Goal: Navigation & Orientation: Find specific page/section

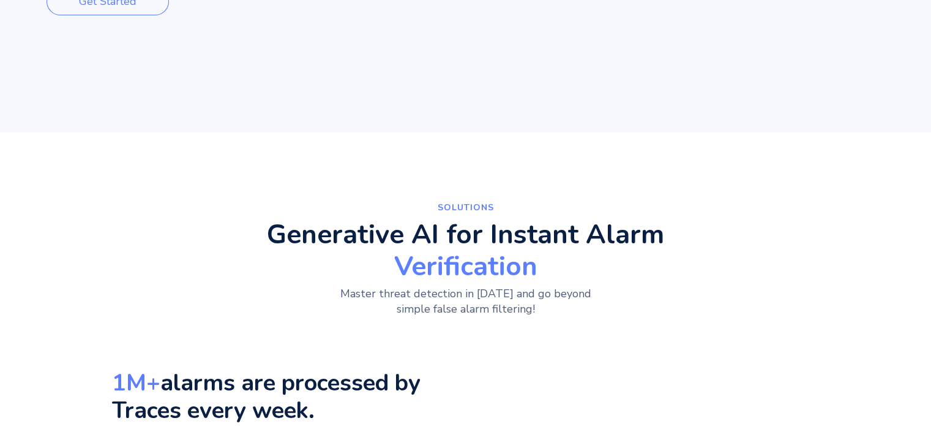
scroll to position [306, 0]
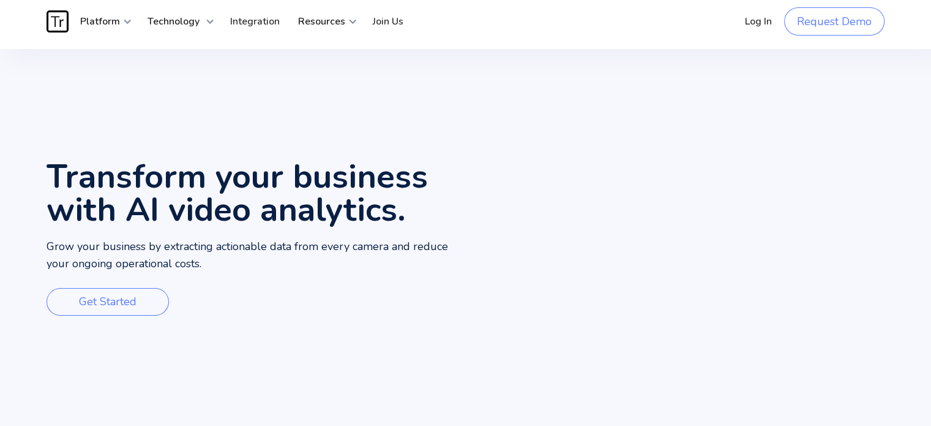
scroll to position [0, 0]
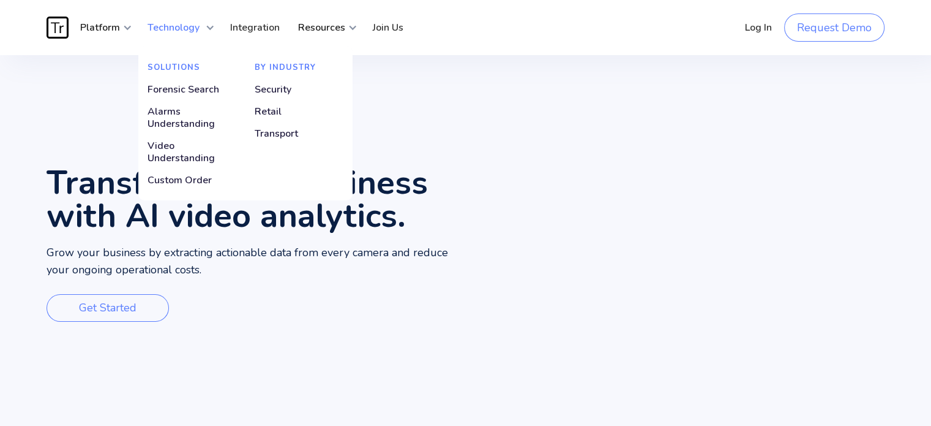
click at [194, 26] on strong "Technology" at bounding box center [174, 27] width 52 height 13
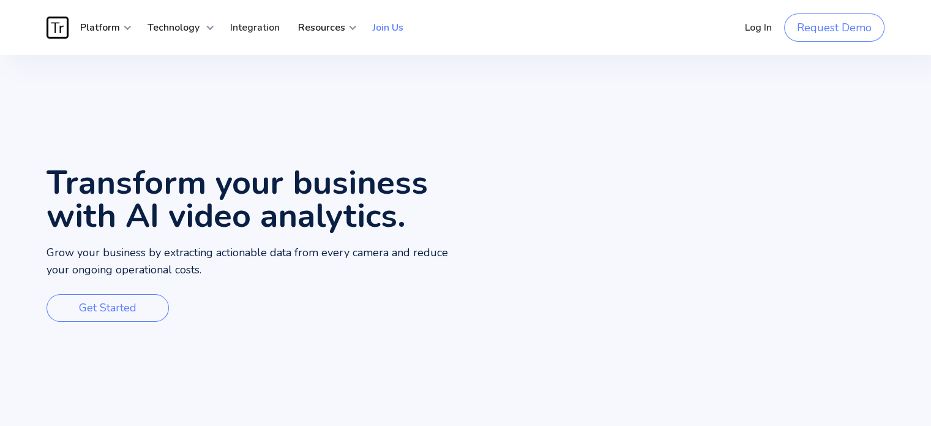
click at [382, 29] on link "Join Us" at bounding box center [388, 27] width 49 height 37
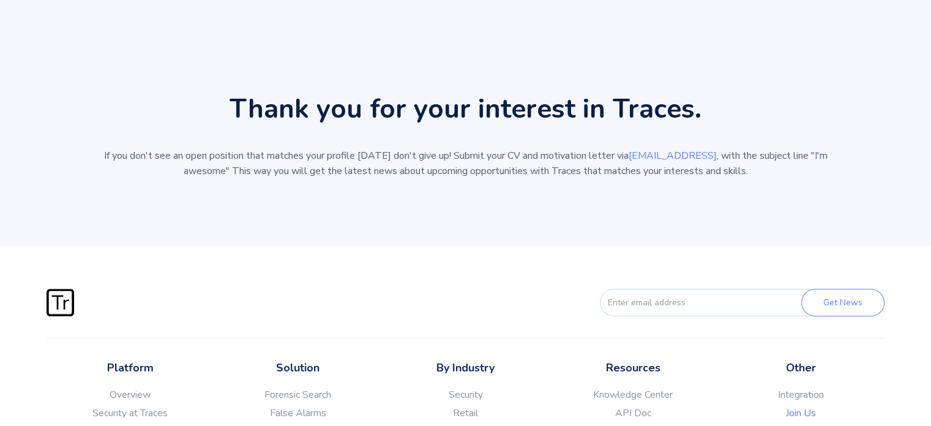
scroll to position [552, 0]
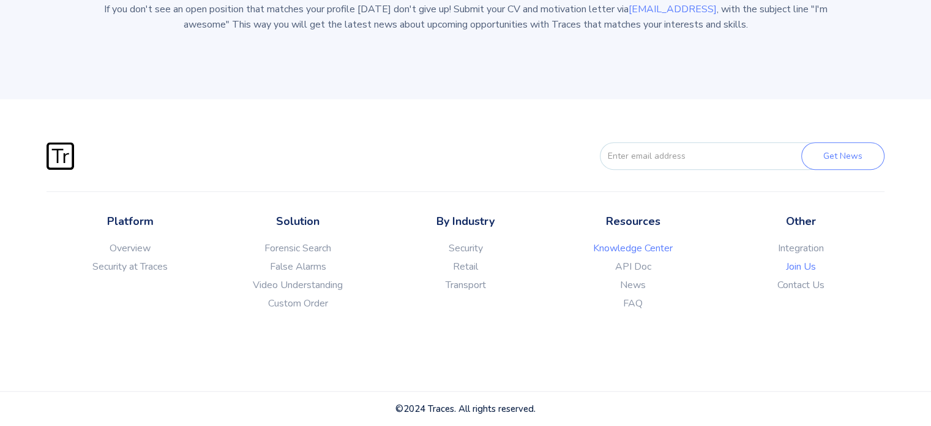
click at [652, 247] on link "Knowledge Center" at bounding box center [633, 248] width 168 height 12
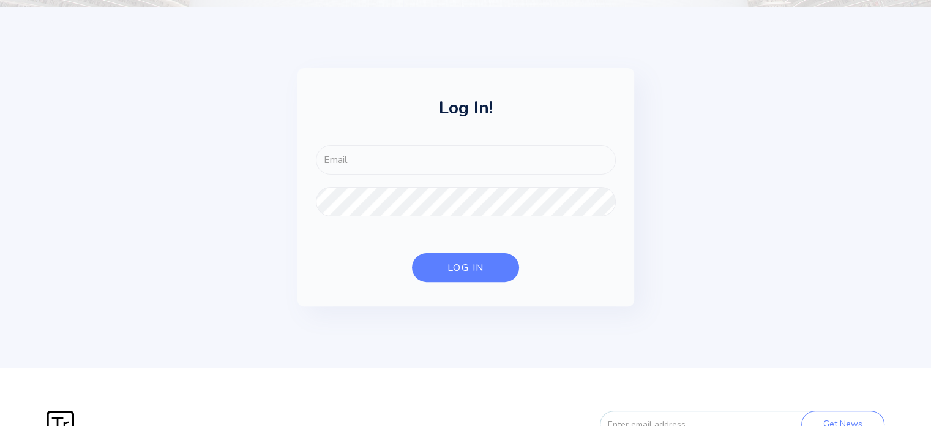
scroll to position [571, 0]
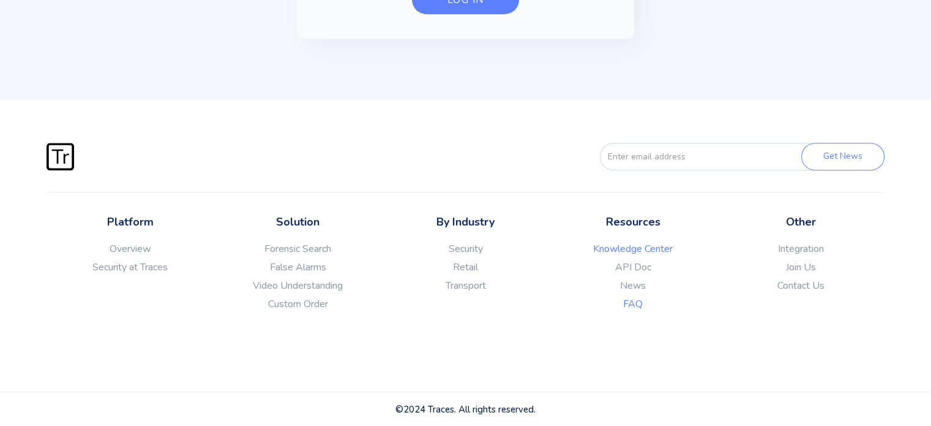
click at [633, 303] on link "FAQ" at bounding box center [633, 304] width 168 height 12
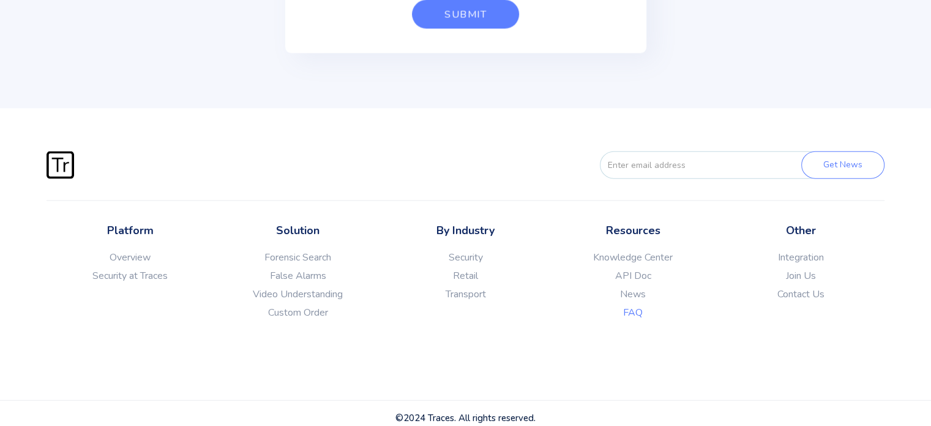
scroll to position [2916, 0]
click at [807, 291] on link "Contact Us" at bounding box center [801, 293] width 168 height 12
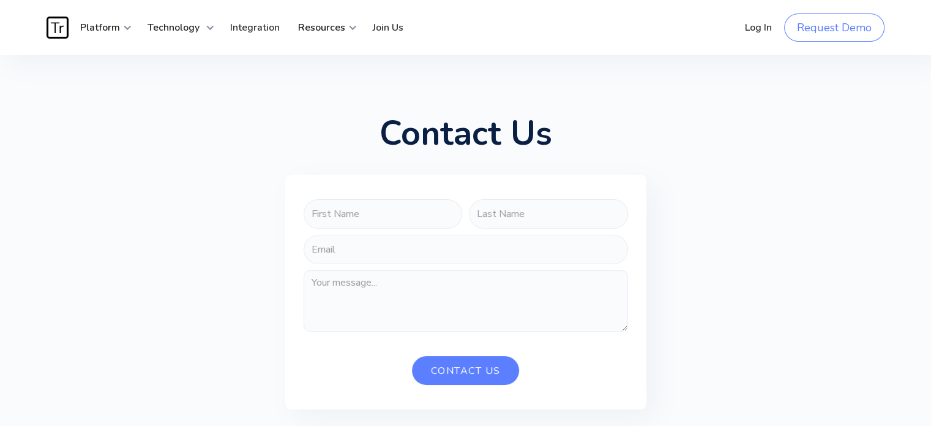
click at [61, 26] on img "home" at bounding box center [58, 28] width 22 height 22
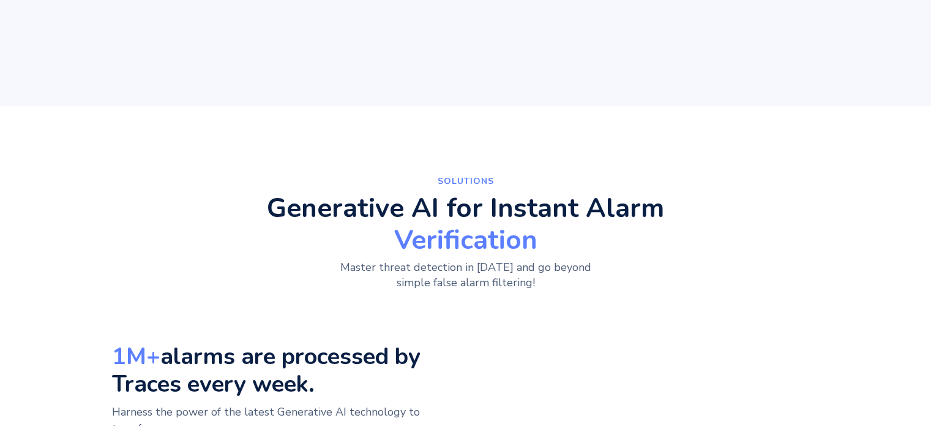
scroll to position [333, 0]
